Goal: Information Seeking & Learning: Find specific fact

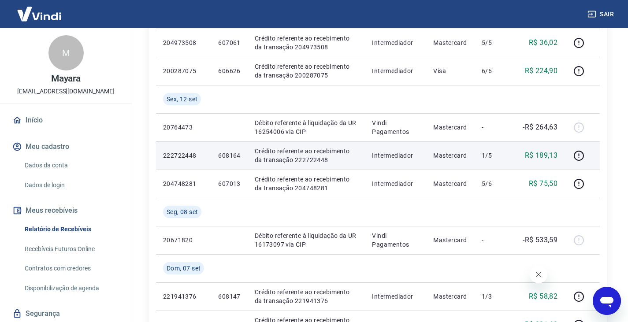
click at [237, 154] on p "608164" at bounding box center [229, 155] width 22 height 9
copy p "608164"
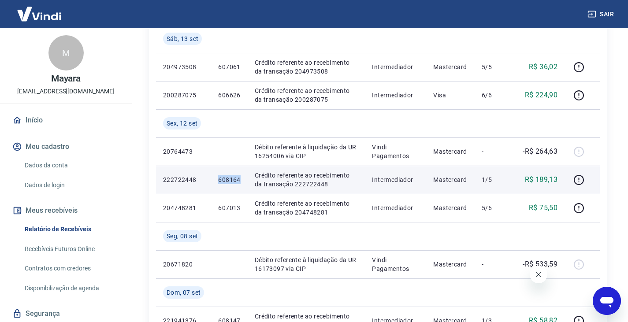
scroll to position [220, 0]
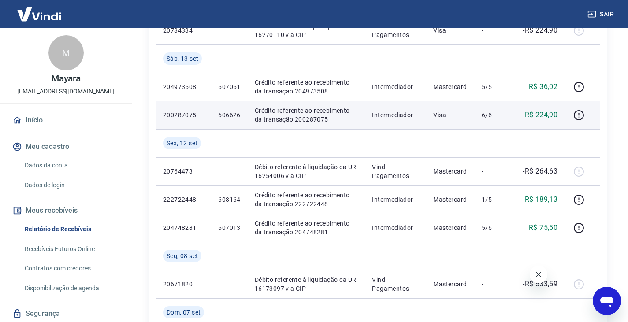
click at [232, 116] on p "606626" at bounding box center [229, 115] width 22 height 9
copy p "606626"
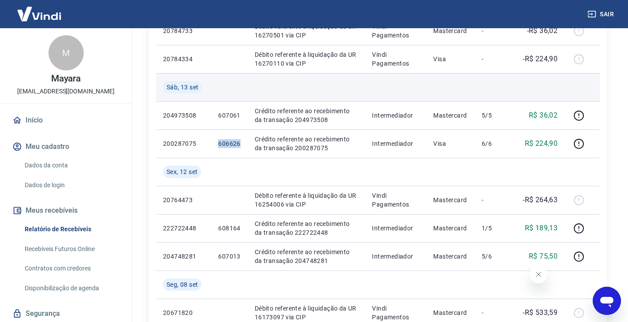
scroll to position [176, 0]
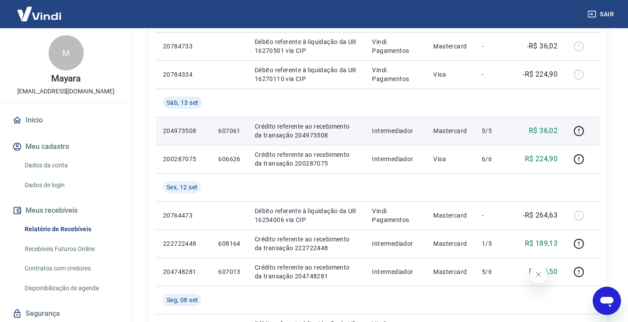
click at [228, 130] on p "607061" at bounding box center [229, 130] width 22 height 9
copy p "607061"
